Goal: Manage account settings

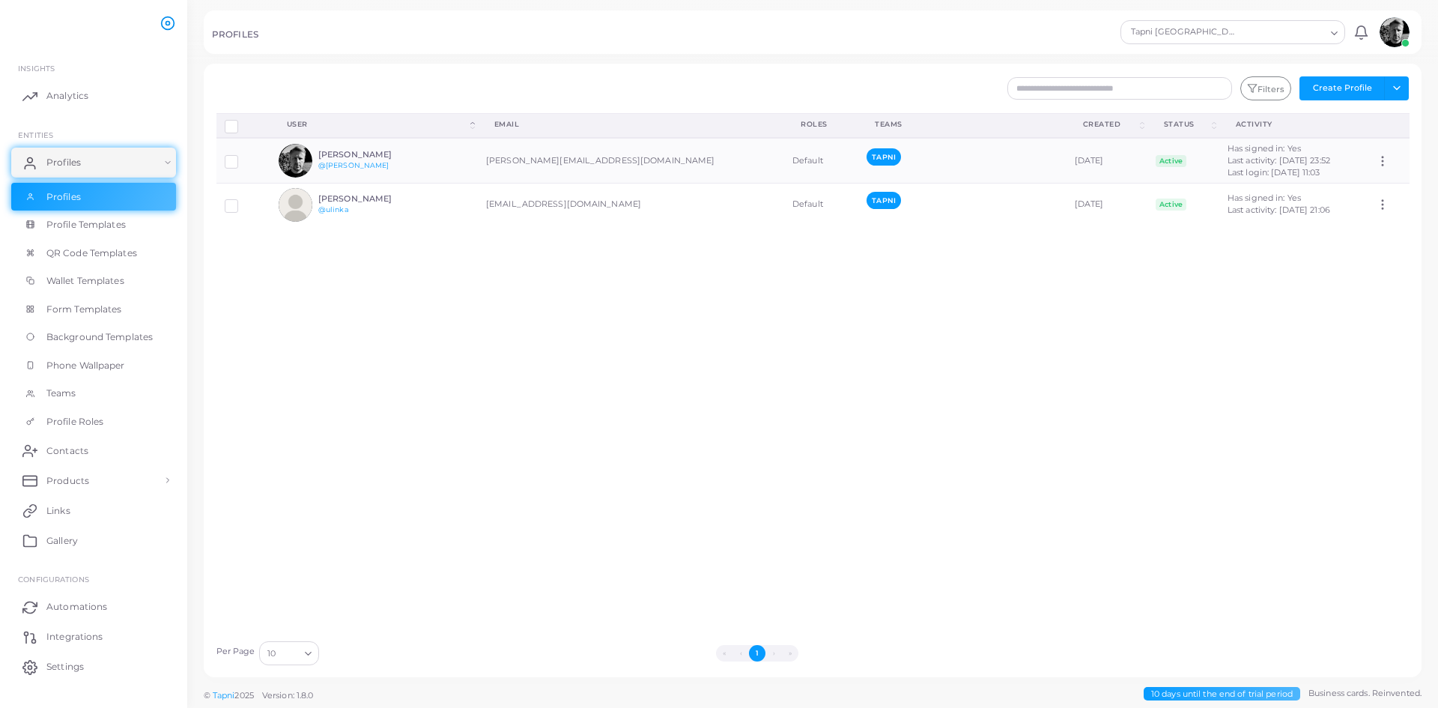
click at [163, 23] on icon at bounding box center [167, 23] width 15 height 15
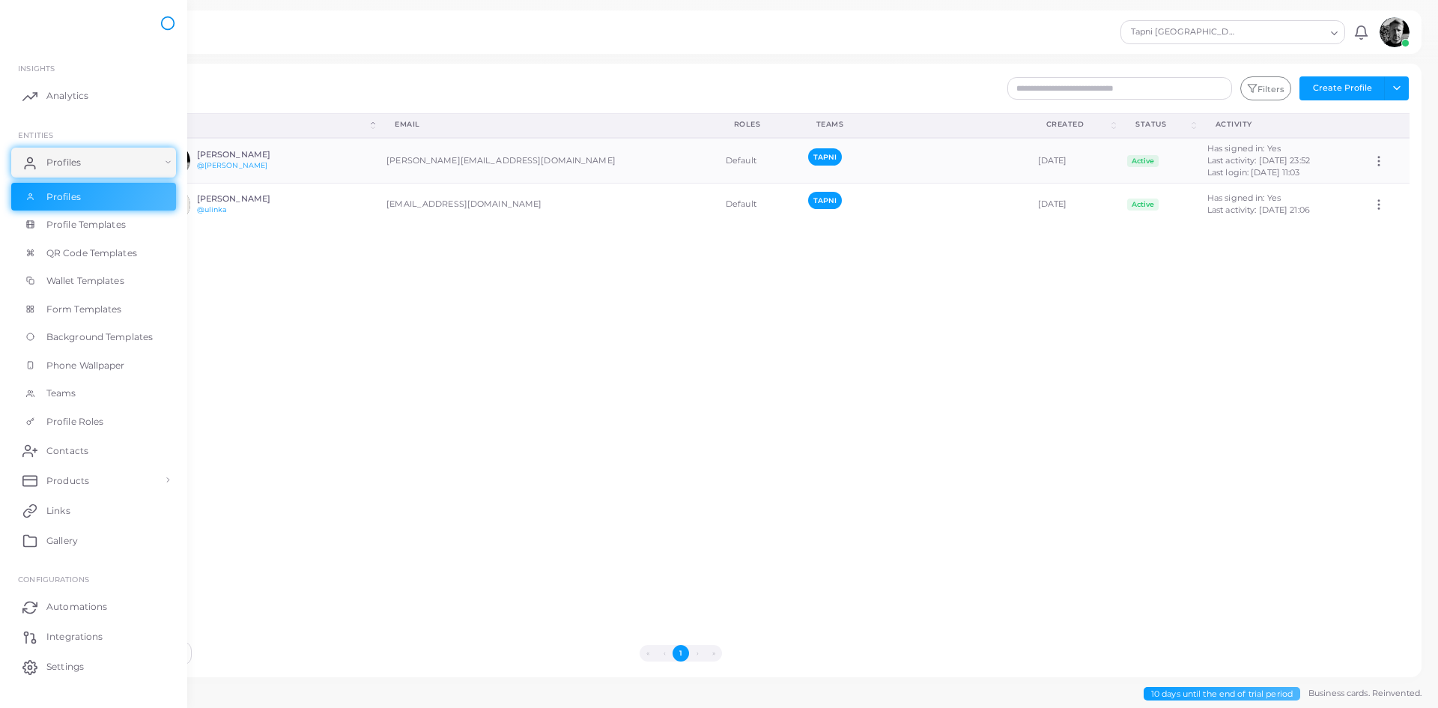
click at [163, 23] on icon at bounding box center [167, 23] width 15 height 15
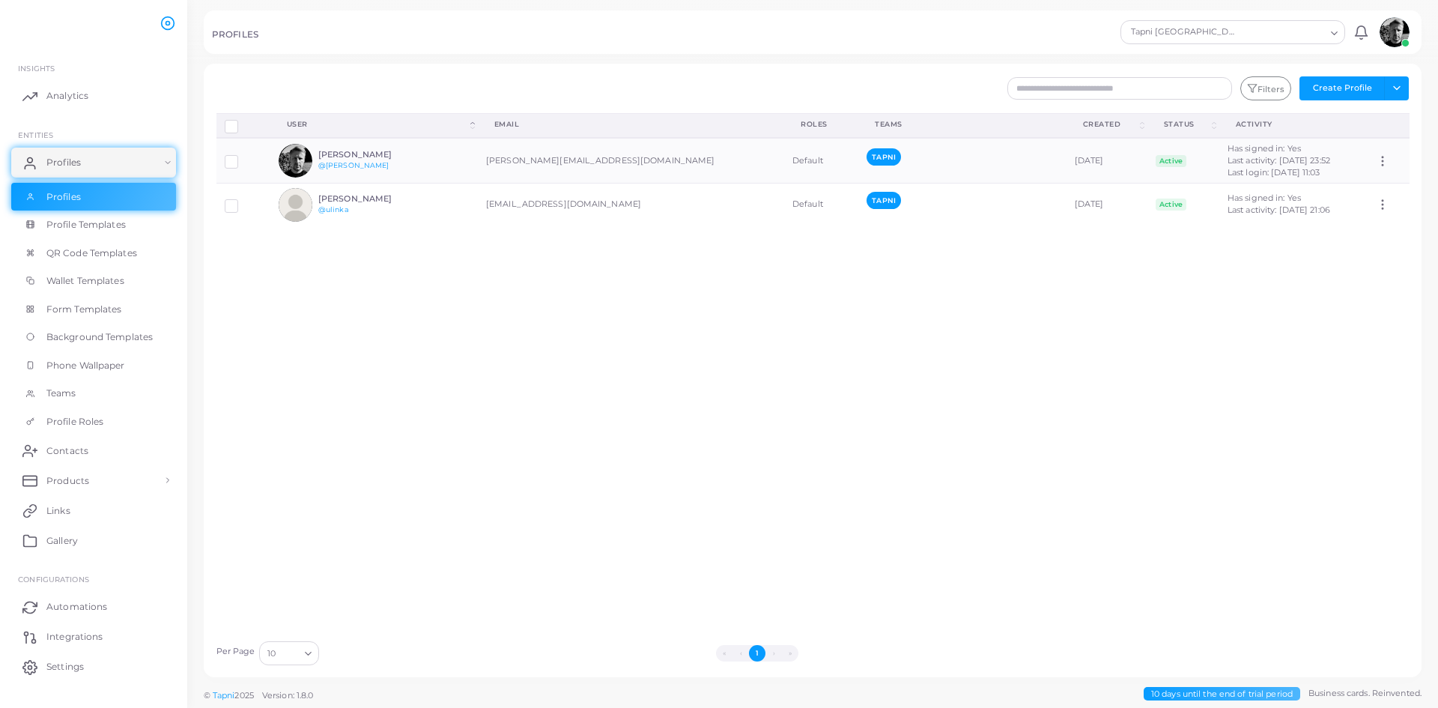
click at [86, 23] on ul at bounding box center [96, 23] width 166 height 41
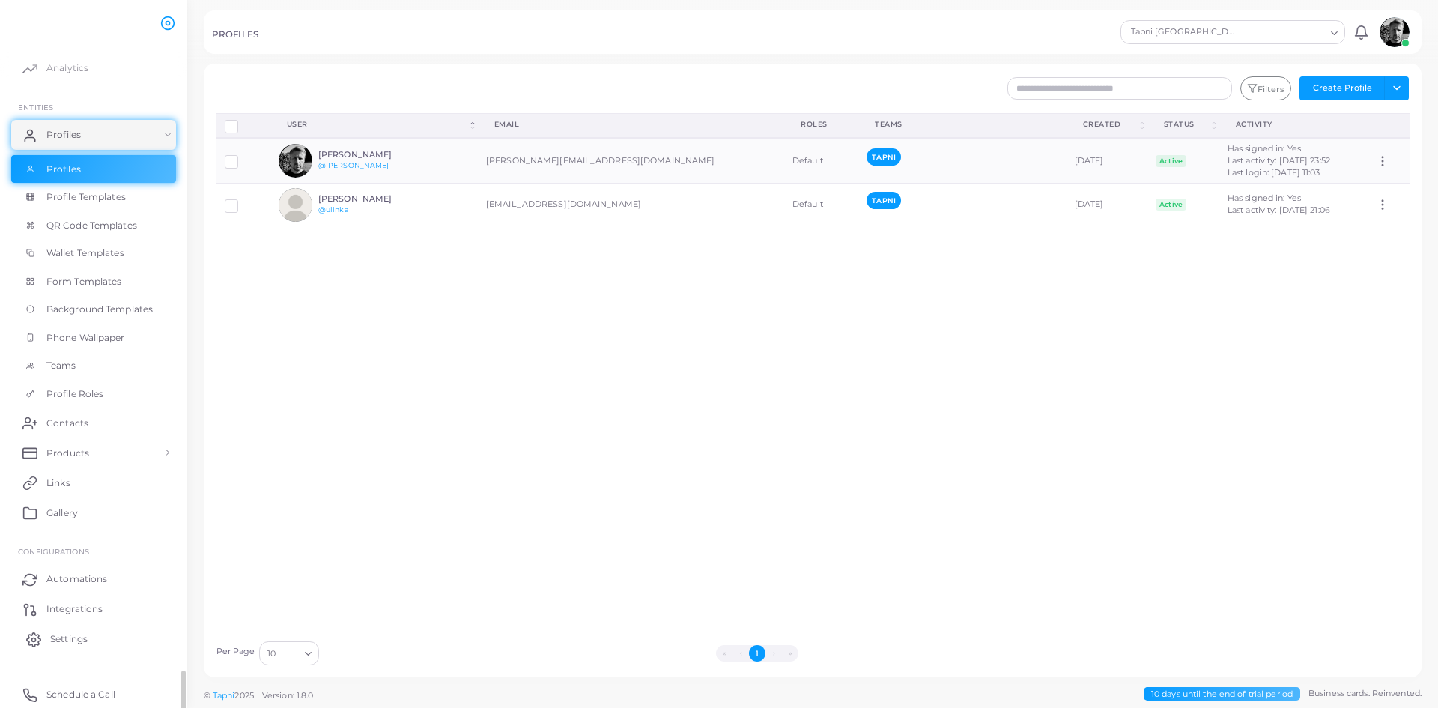
click at [88, 640] on span "Settings" at bounding box center [68, 638] width 37 height 13
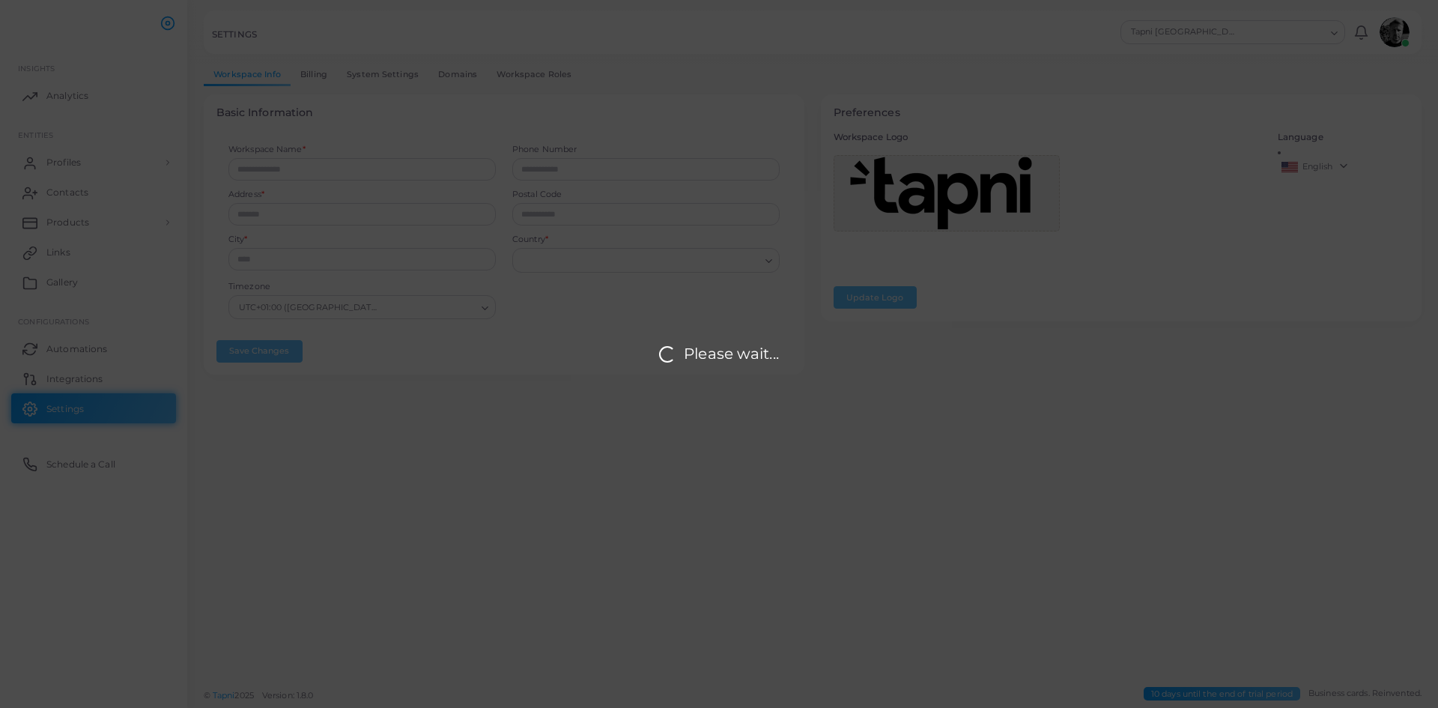
type input "**********"
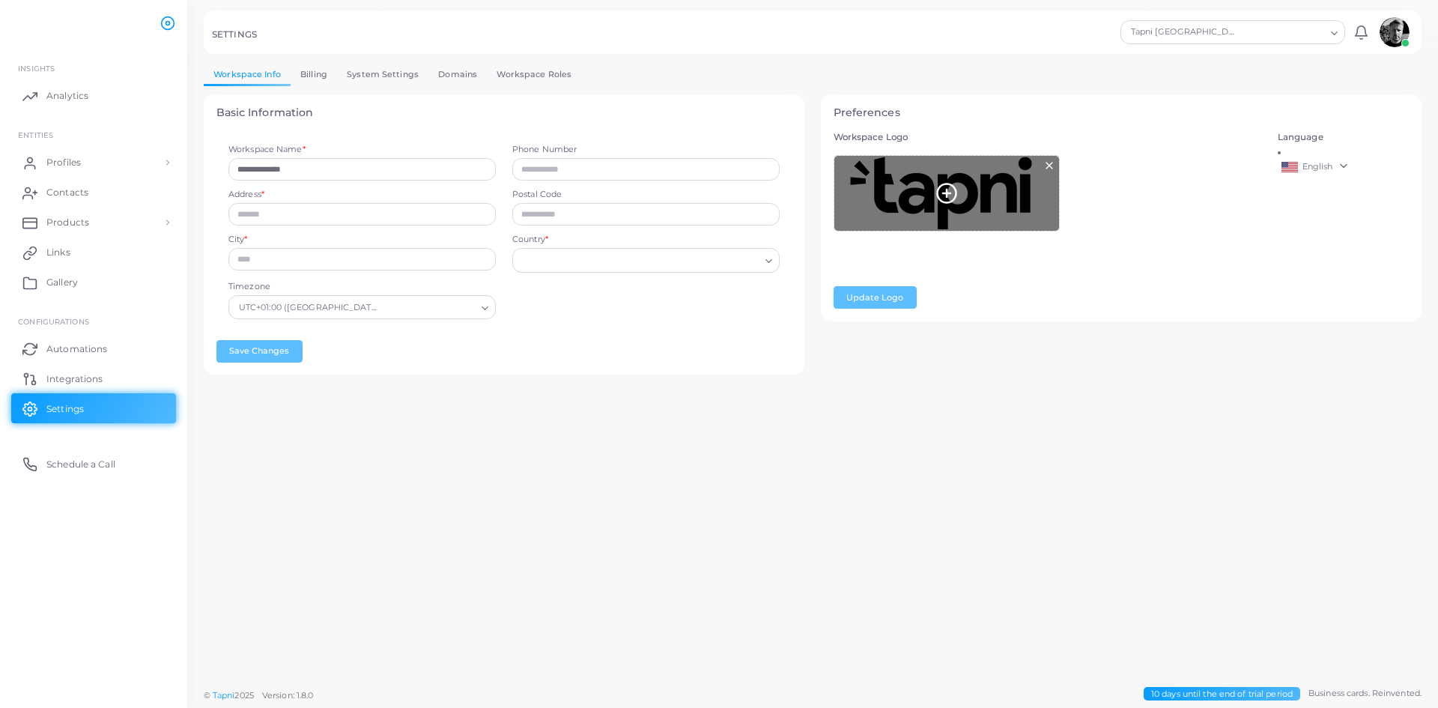
click at [979, 213] on div at bounding box center [946, 193] width 225 height 75
click at [947, 190] on icon at bounding box center [946, 193] width 22 height 22
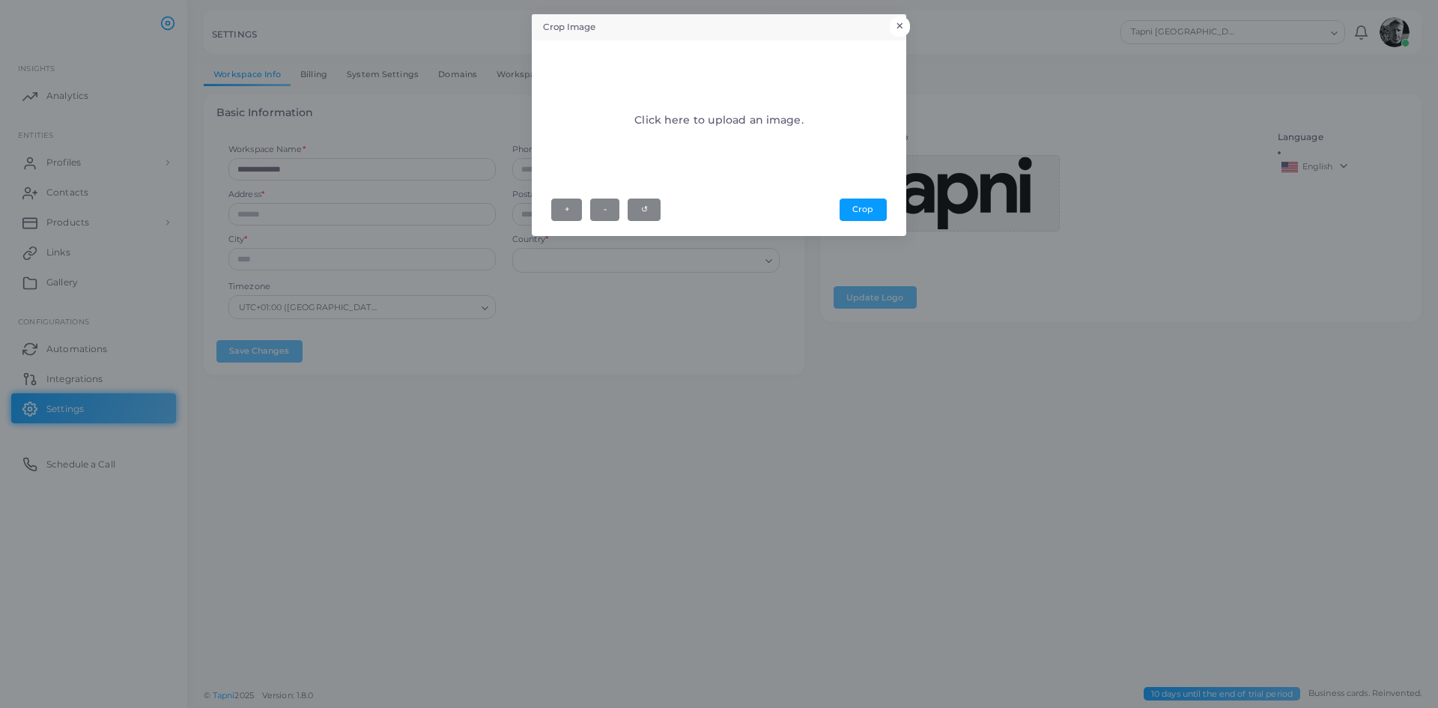
click at [905, 21] on button "×" at bounding box center [900, 25] width 20 height 19
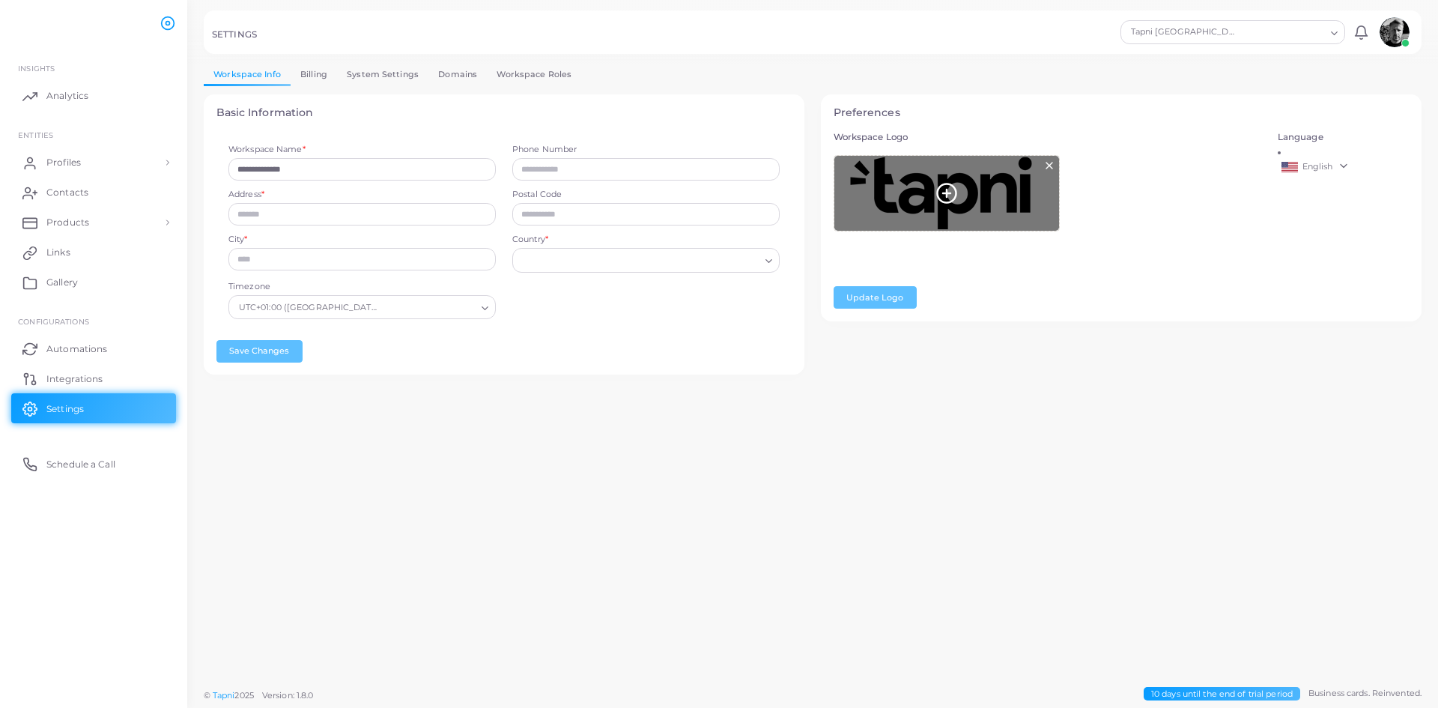
drag, startPoint x: 992, startPoint y: 201, endPoint x: 953, endPoint y: 195, distance: 40.1
click at [1040, 388] on div "**********" at bounding box center [812, 242] width 1234 height 297
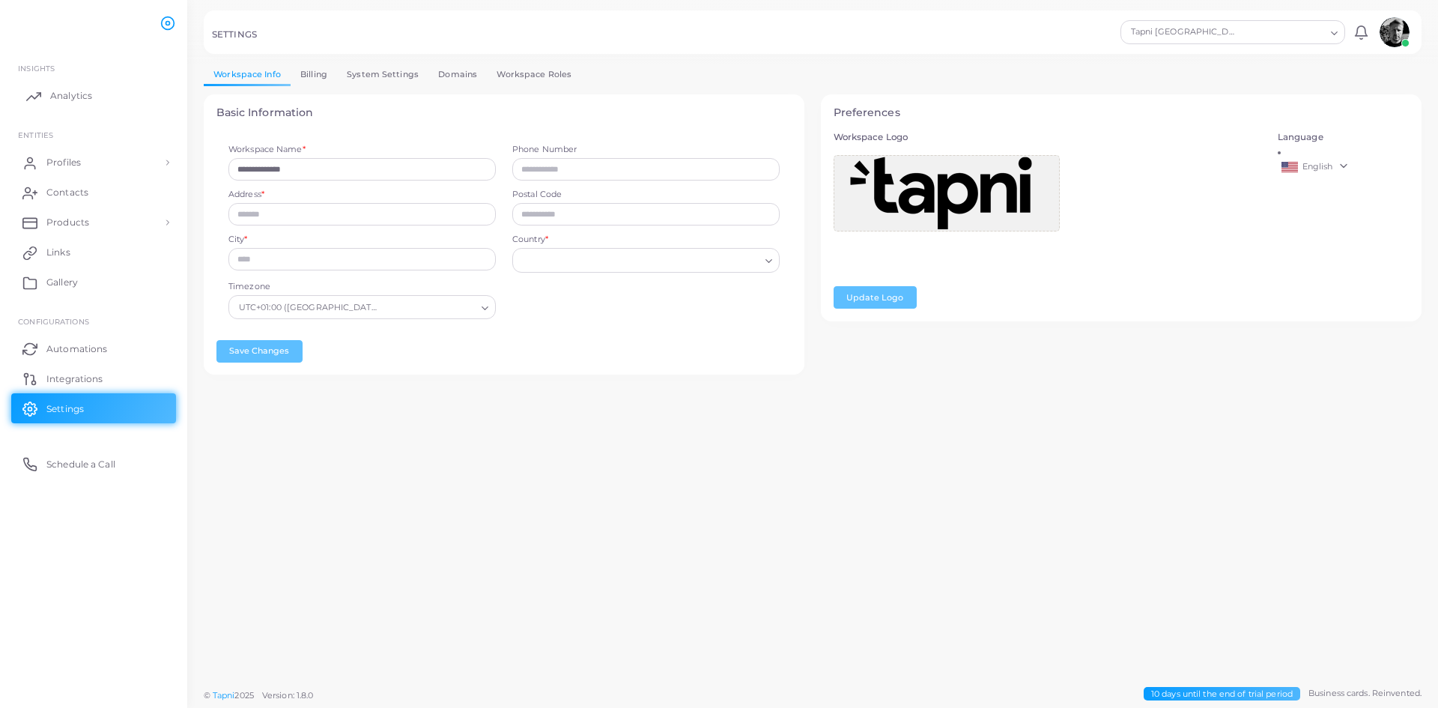
click at [66, 90] on span "Analytics" at bounding box center [71, 95] width 42 height 13
